Goal: Transaction & Acquisition: Purchase product/service

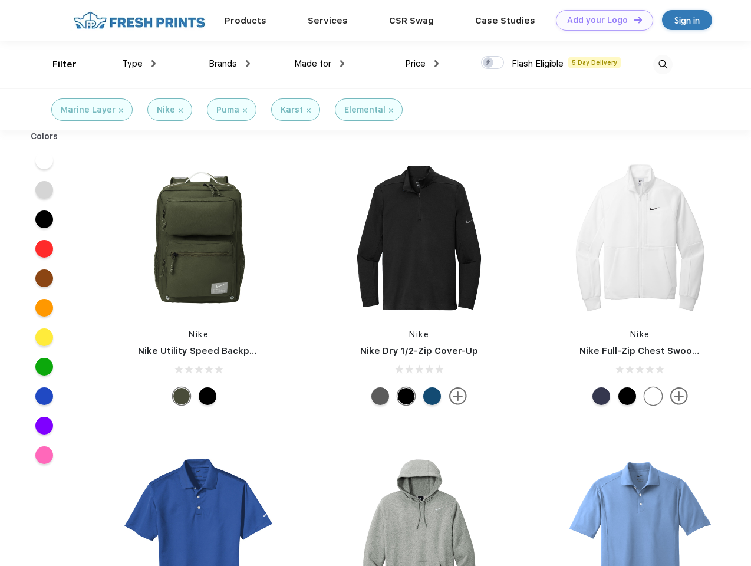
click at [600, 20] on link "Add your Logo Design Tool" at bounding box center [604, 20] width 97 height 21
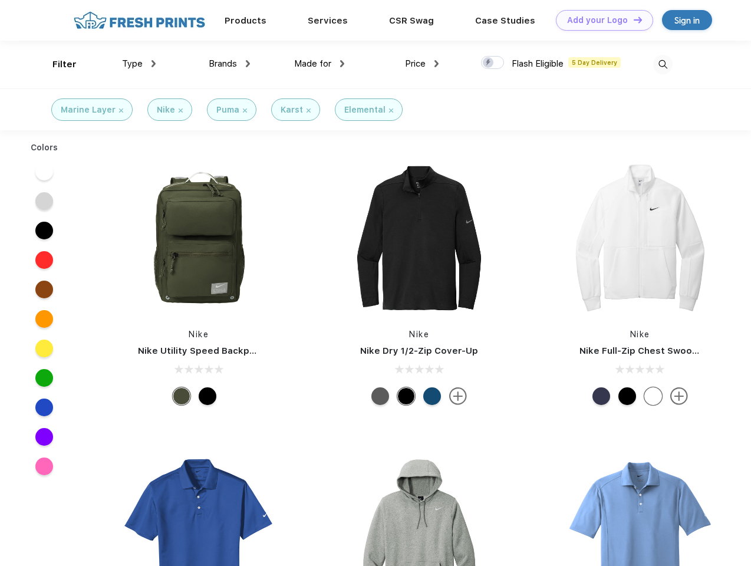
click at [0, 0] on div "Design Tool" at bounding box center [0, 0] width 0 height 0
click at [632, 19] on link "Add your Logo Design Tool" at bounding box center [604, 20] width 97 height 21
click at [57, 64] on div "Filter" at bounding box center [64, 65] width 24 height 14
click at [139, 64] on span "Type" at bounding box center [132, 63] width 21 height 11
click at [229, 64] on span "Brands" at bounding box center [223, 63] width 28 height 11
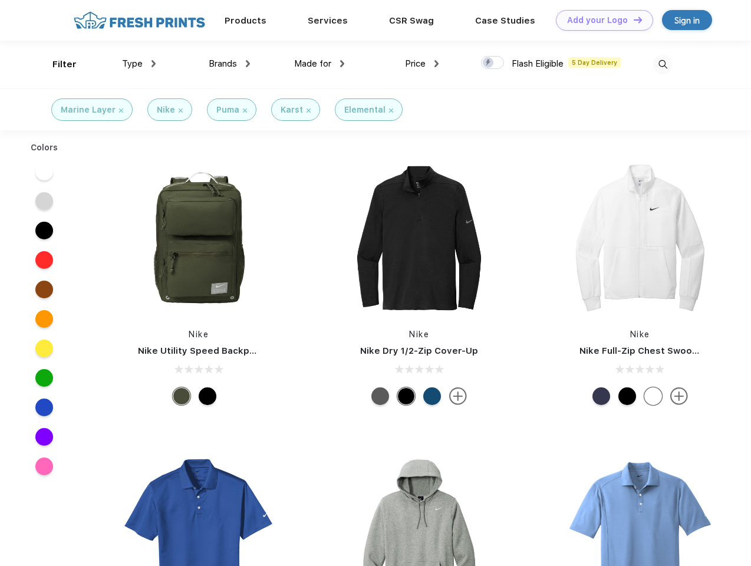
click at [319, 64] on span "Made for" at bounding box center [312, 63] width 37 height 11
click at [422, 64] on span "Price" at bounding box center [415, 63] width 21 height 11
click at [493, 63] on div at bounding box center [492, 62] width 23 height 13
click at [488, 63] on input "checkbox" at bounding box center [485, 59] width 8 height 8
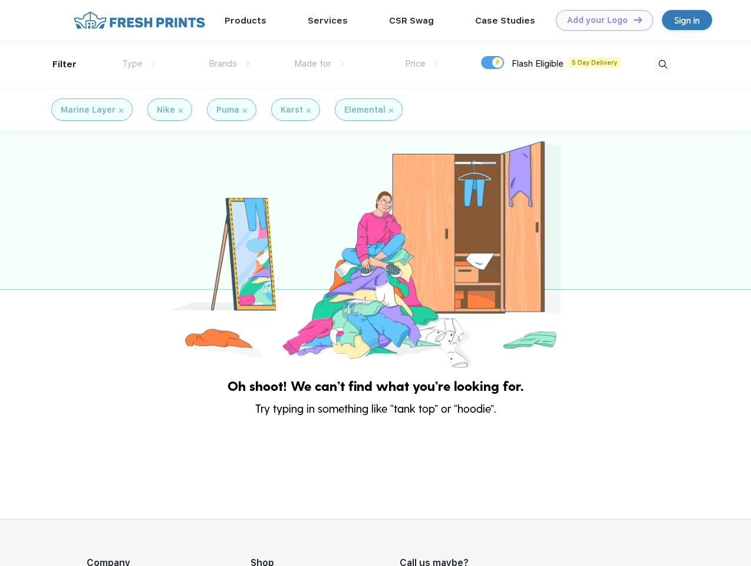
click at [662, 64] on img at bounding box center [662, 64] width 19 height 19
